Goal: Task Accomplishment & Management: Manage account settings

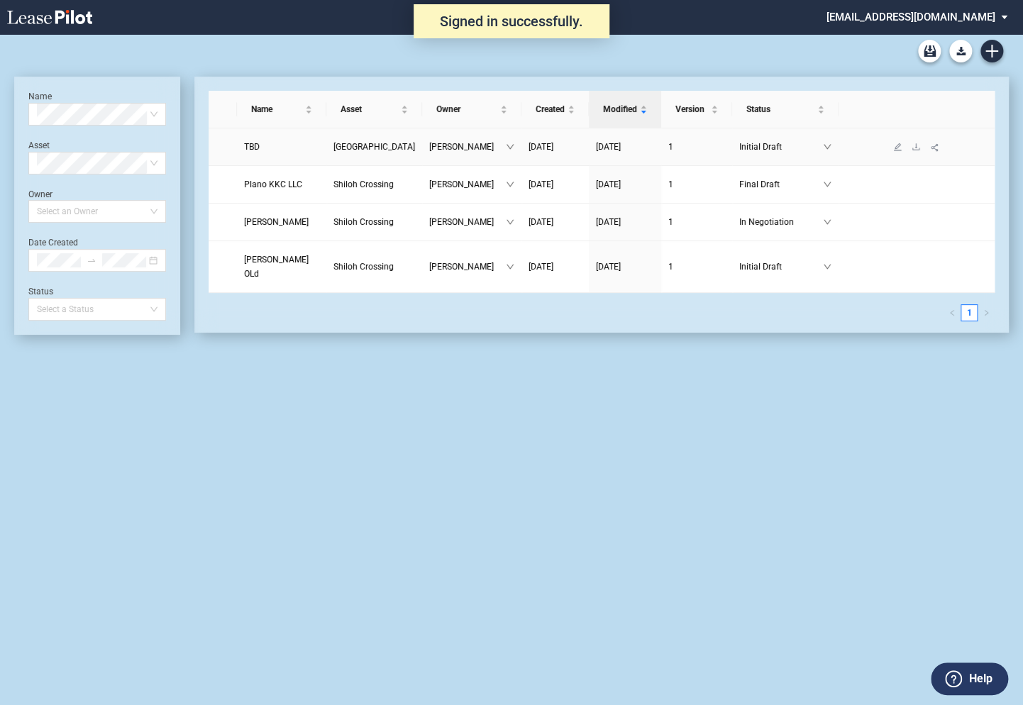
click at [255, 152] on span "TBD" at bounding box center [252, 147] width 16 height 10
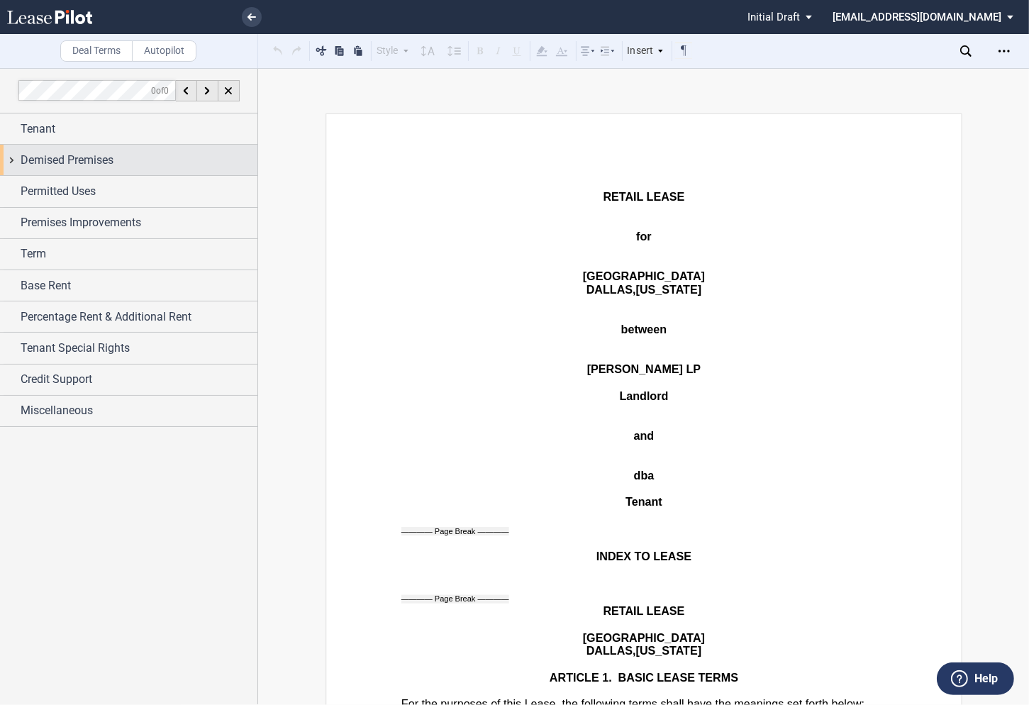
click at [14, 160] on div "Demised Premises" at bounding box center [128, 160] width 257 height 30
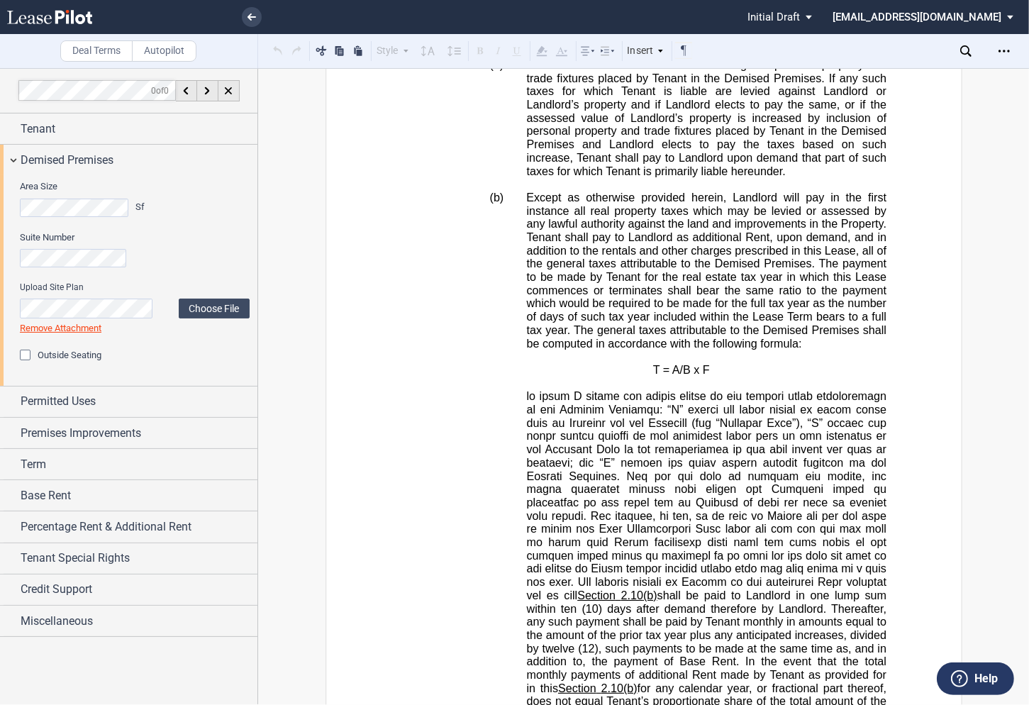
scroll to position [4523, 0]
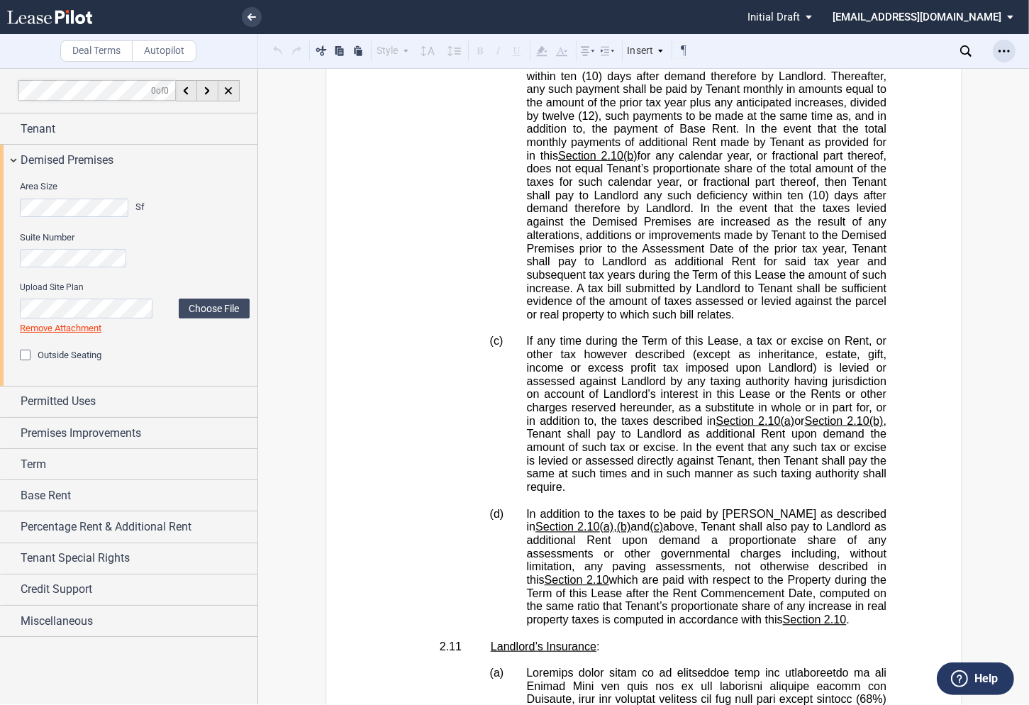
click at [999, 51] on use "Open Lease options menu" at bounding box center [1004, 51] width 11 height 2
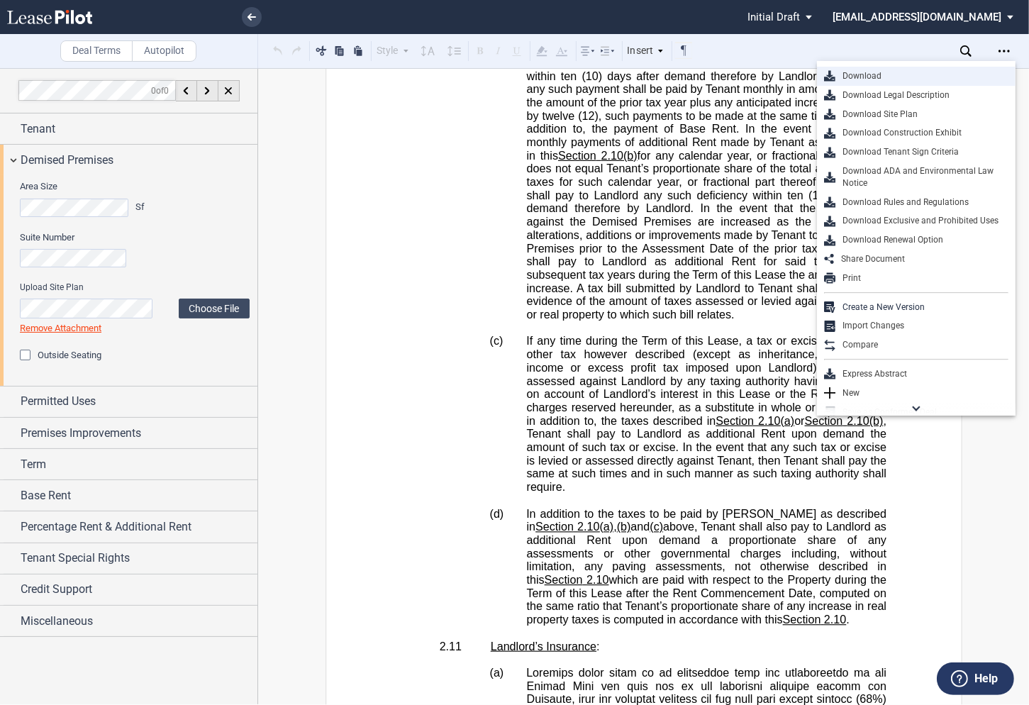
click at [857, 78] on div "Download" at bounding box center [921, 76] width 173 height 12
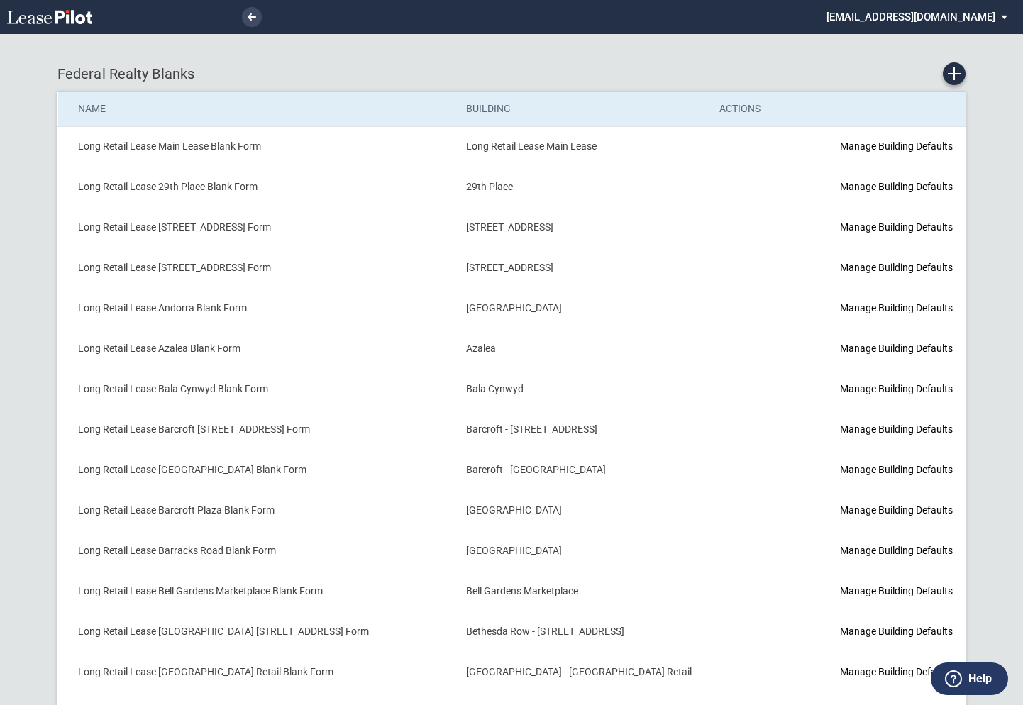
scroll to position [416, 0]
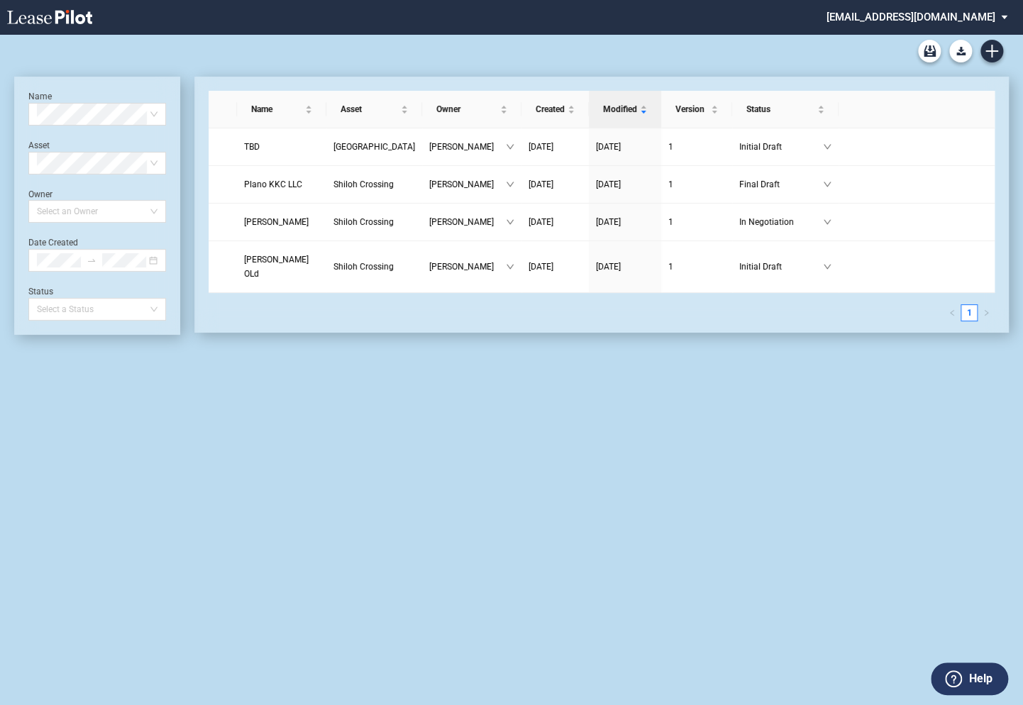
click at [910, 20] on md-select "eagleequity@leasepilot.co Super Admin Area Admin Area Settings Sign Out" at bounding box center [922, 16] width 194 height 32
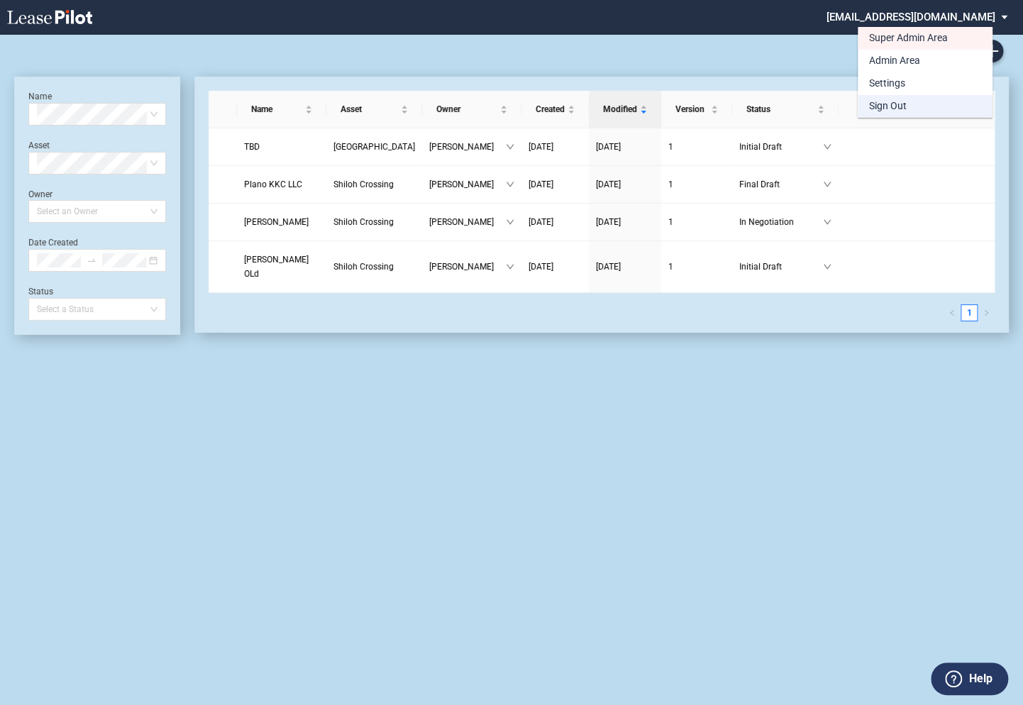
click at [882, 111] on div "Sign Out" at bounding box center [888, 106] width 38 height 14
